Goal: Transaction & Acquisition: Purchase product/service

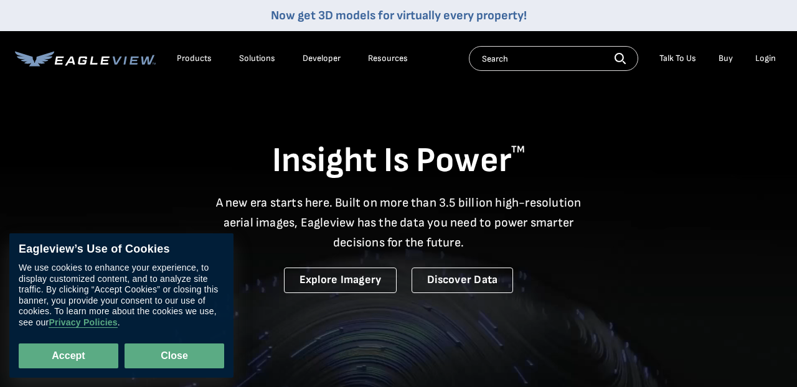
click at [170, 355] on button "Close" at bounding box center [175, 356] width 100 height 25
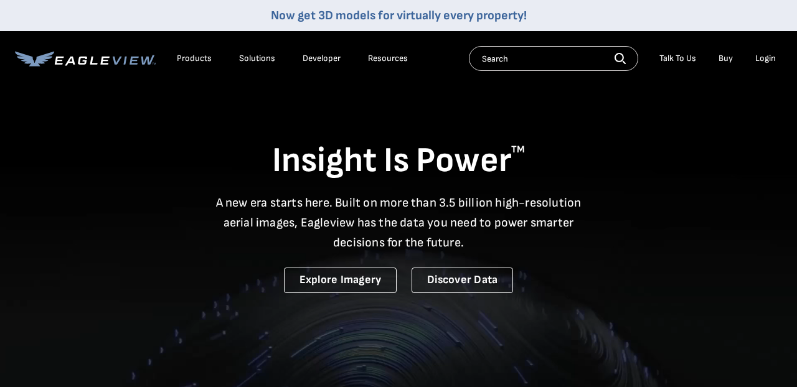
click at [768, 63] on div "Login" at bounding box center [765, 58] width 21 height 11
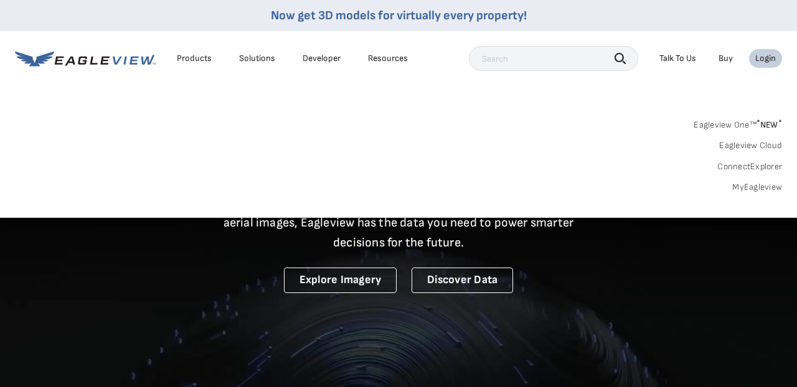
click at [761, 187] on link "MyEagleview" at bounding box center [757, 187] width 50 height 11
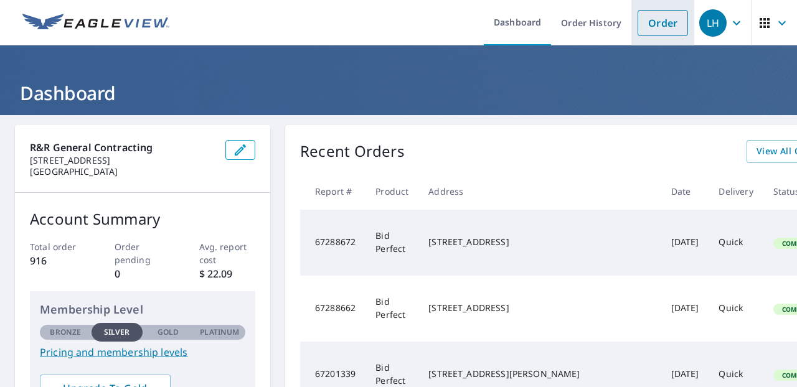
click at [664, 29] on link "Order" at bounding box center [662, 23] width 50 height 26
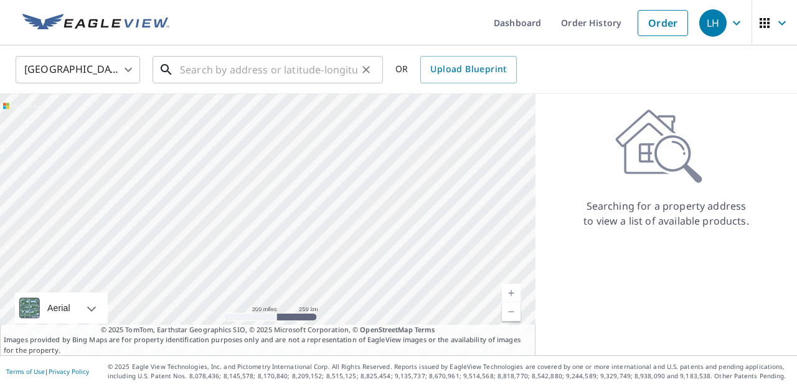
click at [288, 69] on input "text" at bounding box center [268, 69] width 177 height 35
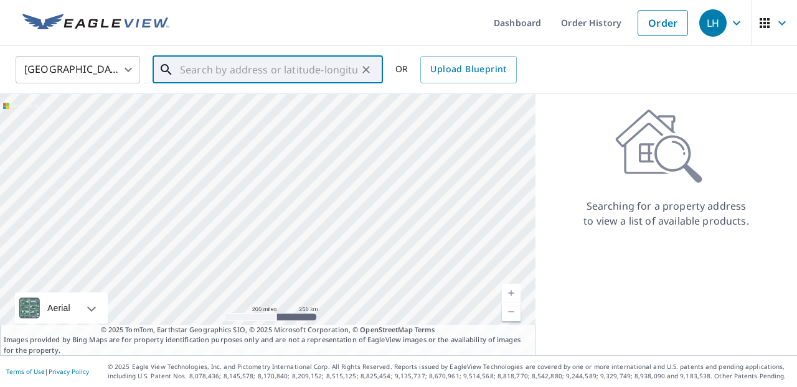
type input "7"
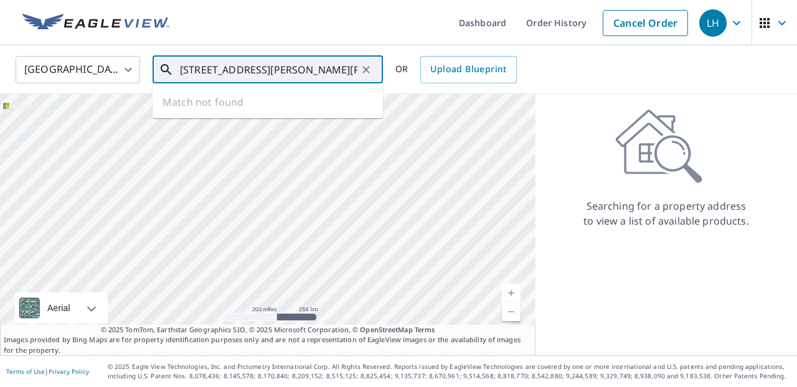
click at [254, 70] on input "3718 jefferys rd heath" at bounding box center [268, 69] width 177 height 35
click at [312, 71] on input "3718 jefferies rd se heath" at bounding box center [268, 69] width 177 height 35
click at [313, 71] on input "3718 jefferies rd se heath" at bounding box center [268, 69] width 177 height 35
type input "3718 jefferies rd se newark"
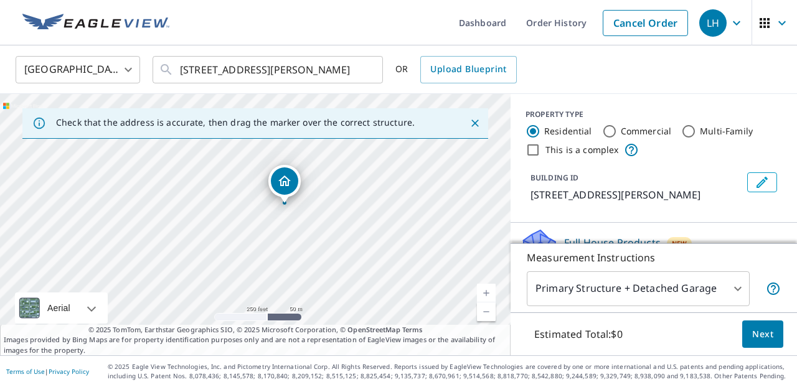
drag, startPoint x: 275, startPoint y: 204, endPoint x: 298, endPoint y: 189, distance: 27.1
click at [298, 189] on div "3718 Jeffries Rd SE Newark, OH 43056" at bounding box center [255, 224] width 510 height 261
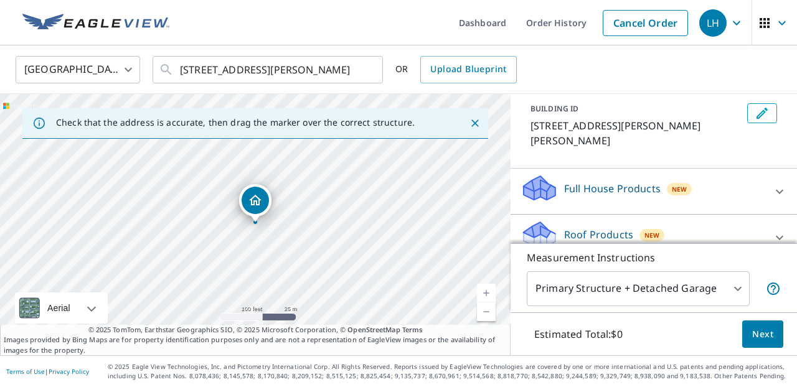
scroll to position [88, 0]
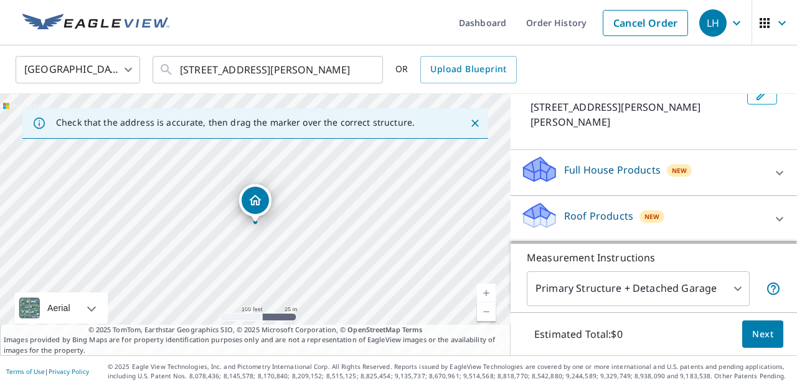
click at [730, 204] on div "Roof Products New" at bounding box center [642, 218] width 244 height 35
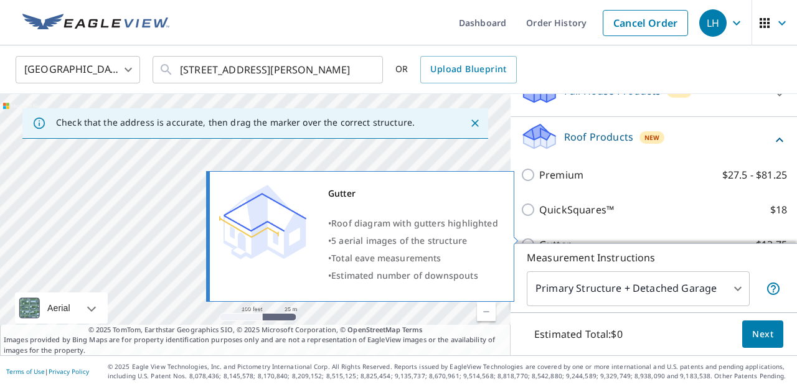
scroll to position [159, 0]
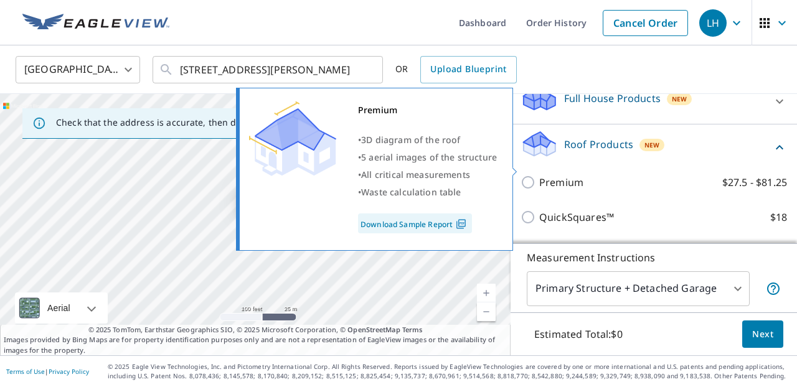
click at [532, 175] on input "Premium $27.5 - $81.25" at bounding box center [529, 182] width 19 height 15
checkbox input "true"
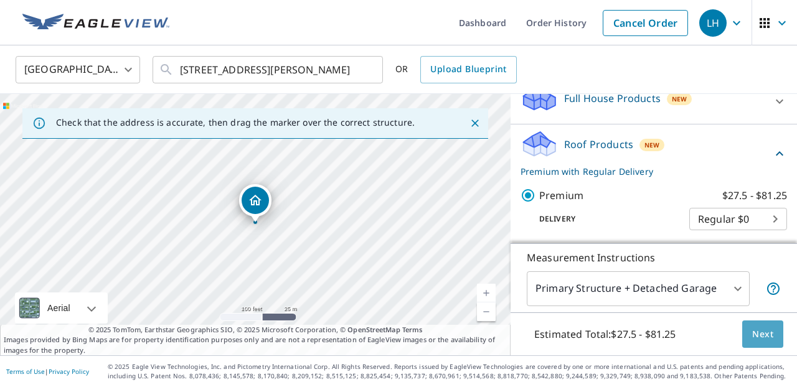
click at [768, 337] on span "Next" at bounding box center [762, 335] width 21 height 16
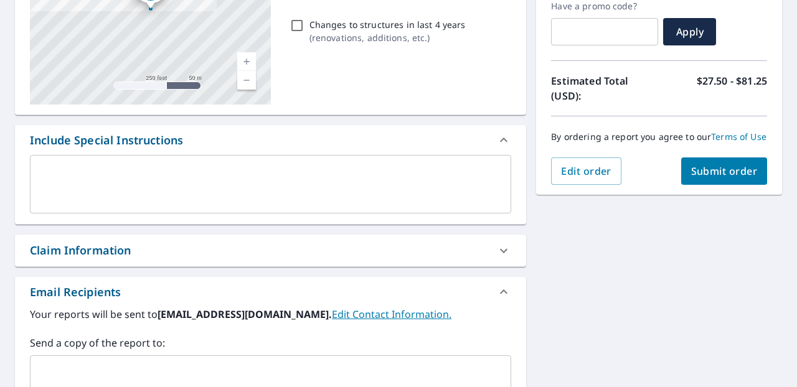
scroll to position [216, 0]
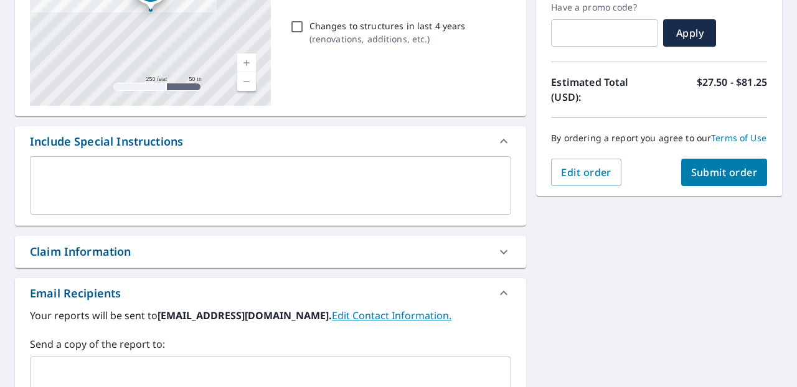
click at [714, 176] on span "Submit order" at bounding box center [724, 173] width 67 height 14
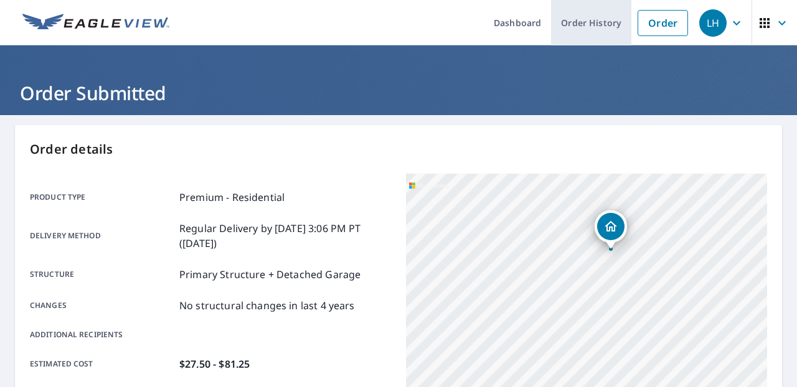
click at [567, 25] on link "Order History" at bounding box center [591, 22] width 80 height 45
